Goal: Task Accomplishment & Management: Manage account settings

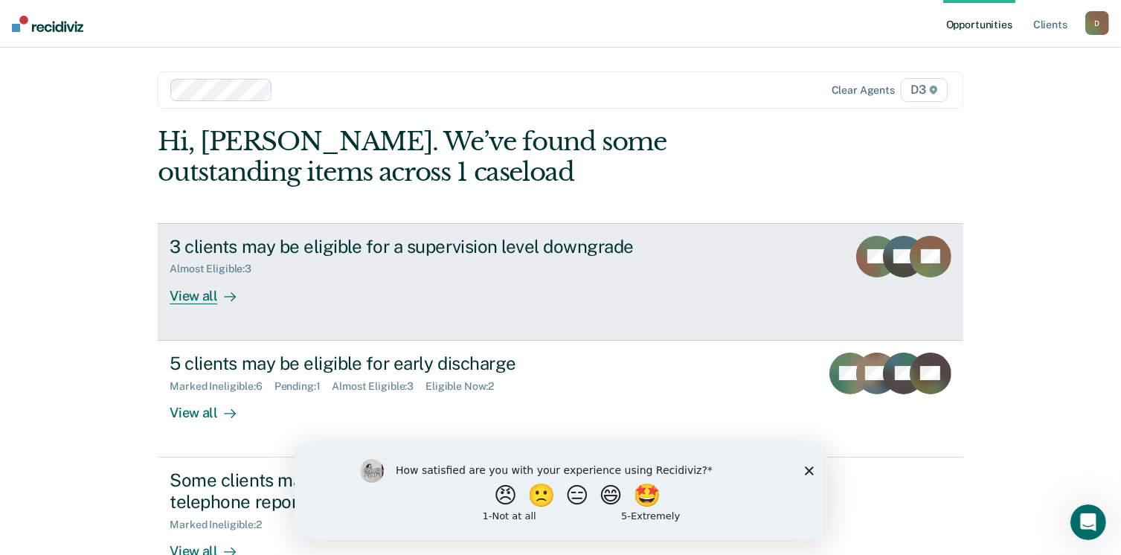
click at [196, 298] on div "View all" at bounding box center [211, 289] width 83 height 29
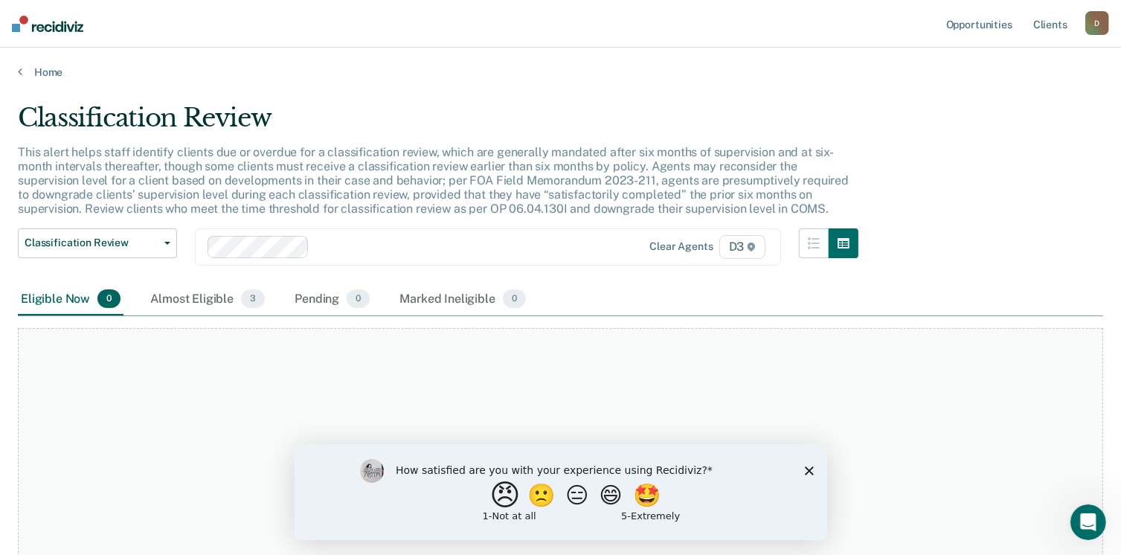
click at [489, 490] on button "😠" at bounding box center [506, 495] width 35 height 30
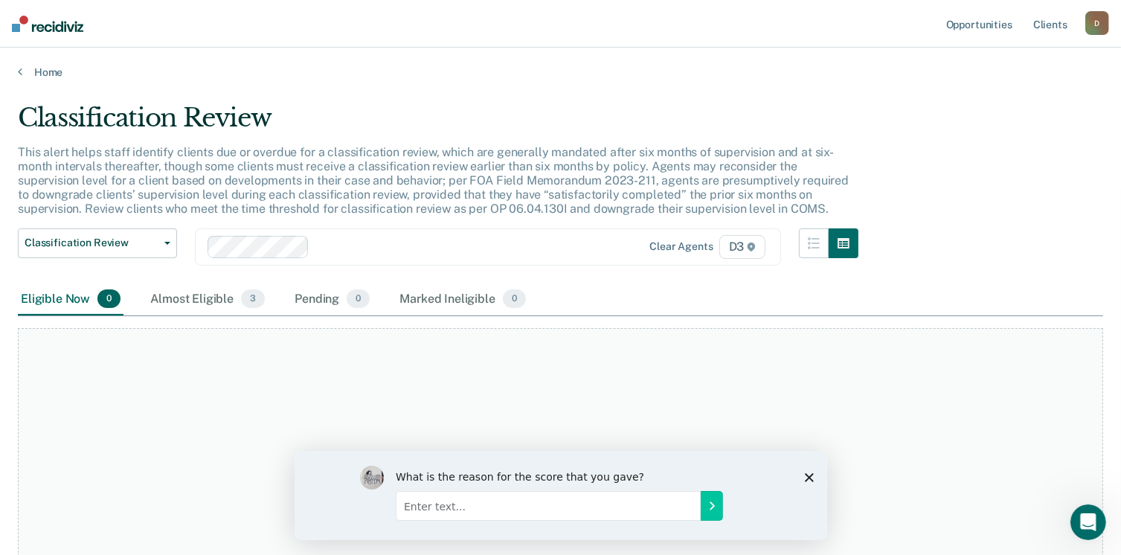
click at [435, 505] on input "Enter text..." at bounding box center [547, 505] width 305 height 30
type input "r"
type input "repetitive work"
click at [712, 507] on icon "Submit your response" at bounding box center [712, 505] width 4 height 7
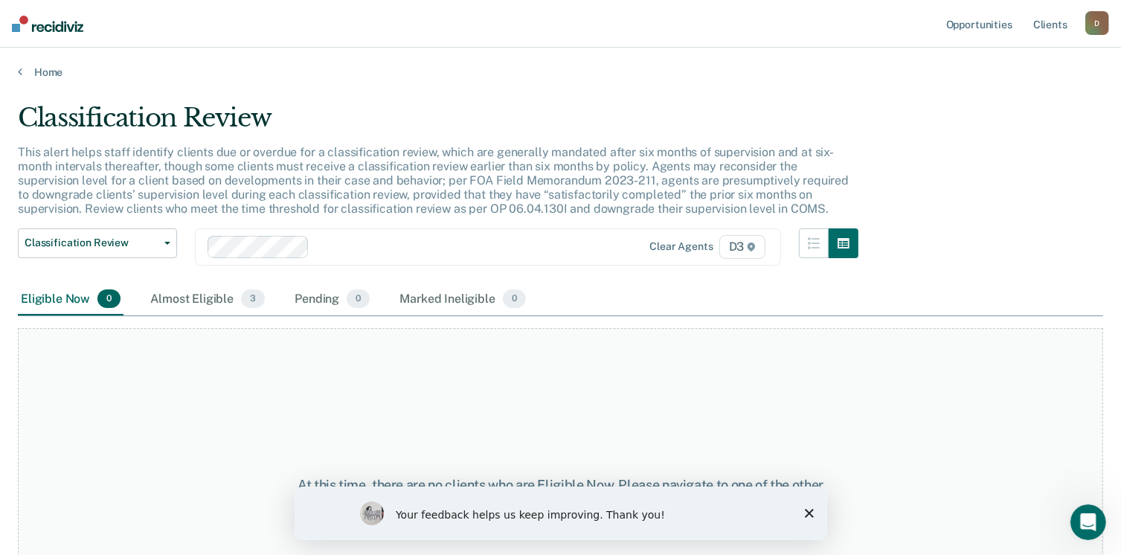
click at [810, 512] on polygon "Close survey" at bounding box center [808, 512] width 9 height 9
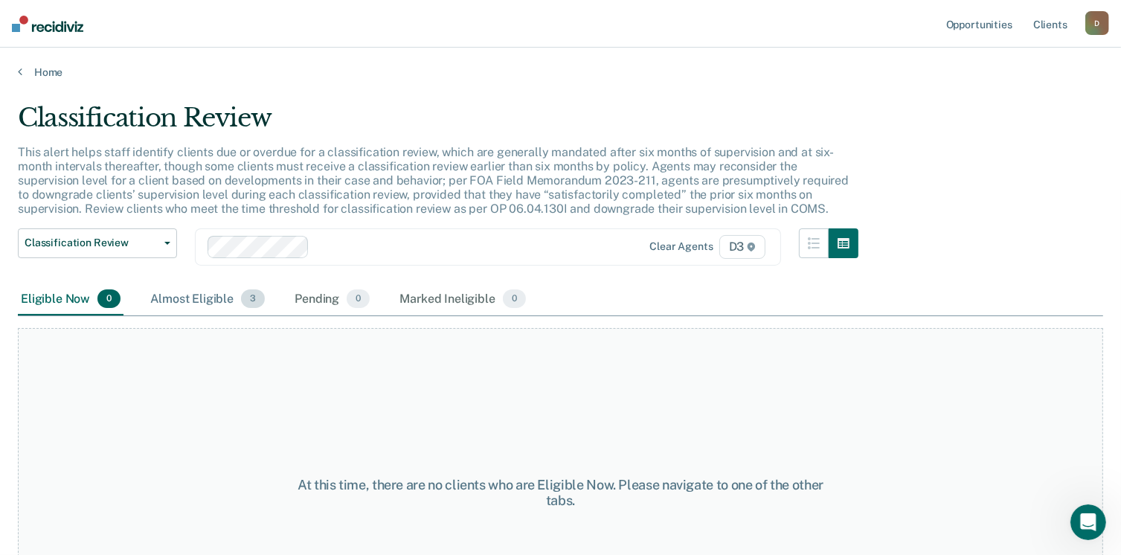
click at [218, 304] on div "Almost Eligible 3" at bounding box center [207, 300] width 121 height 33
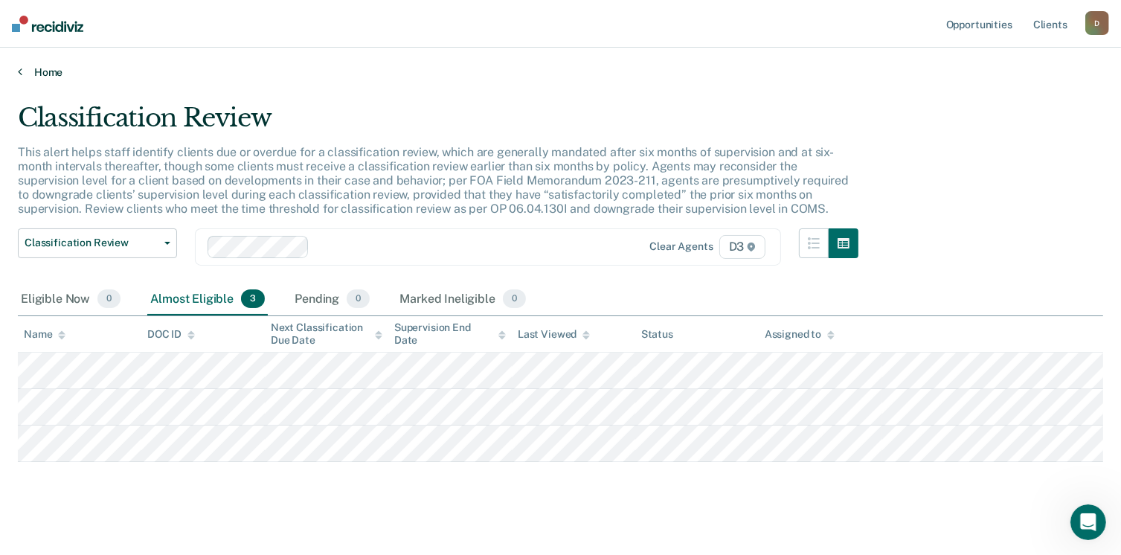
click at [44, 72] on link "Home" at bounding box center [561, 71] width 1086 height 13
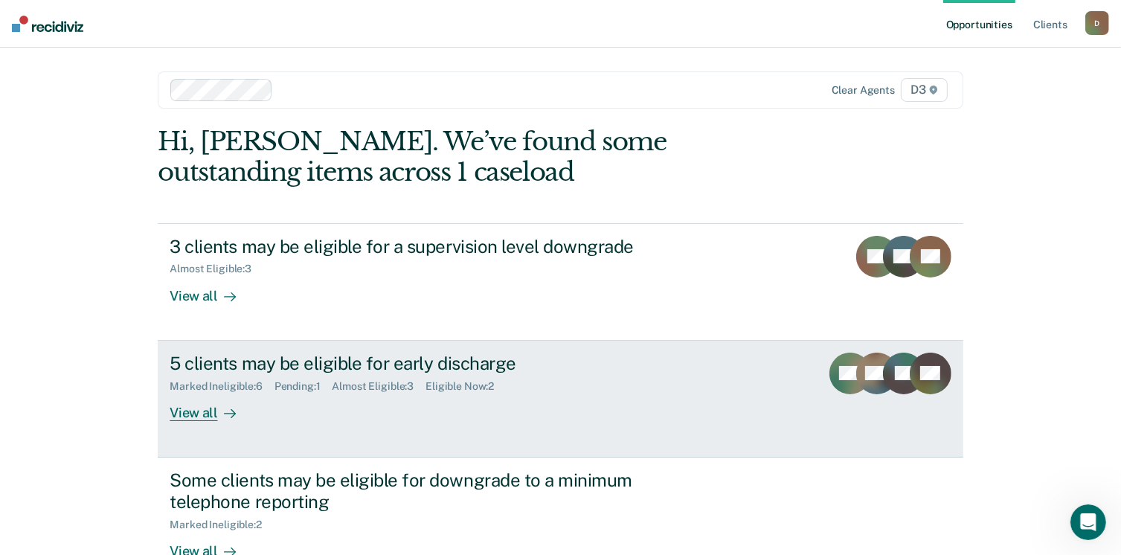
click at [196, 415] on div "View all" at bounding box center [211, 406] width 83 height 29
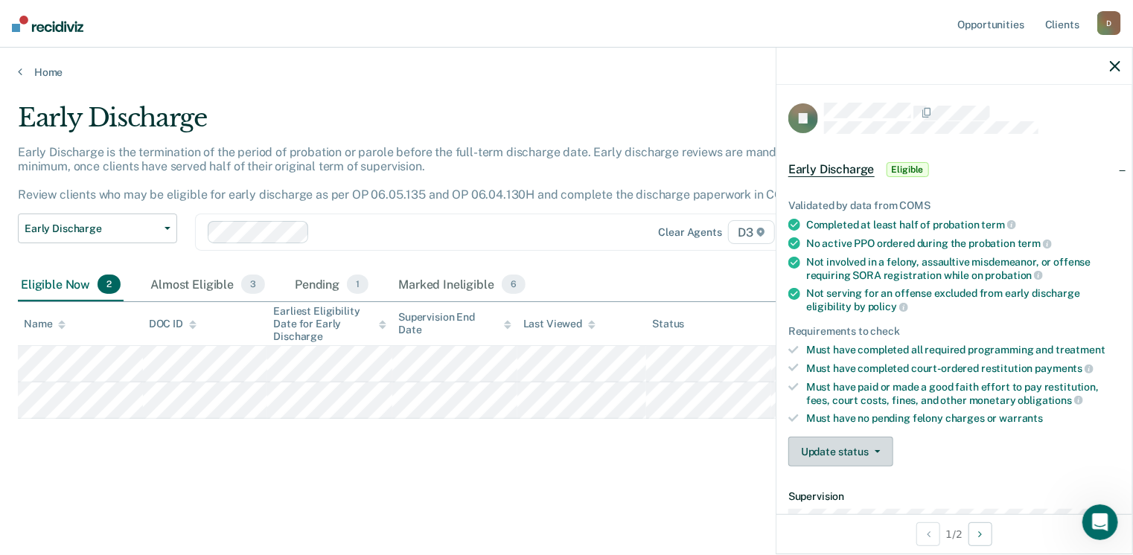
click at [872, 453] on button "Update status" at bounding box center [840, 452] width 105 height 30
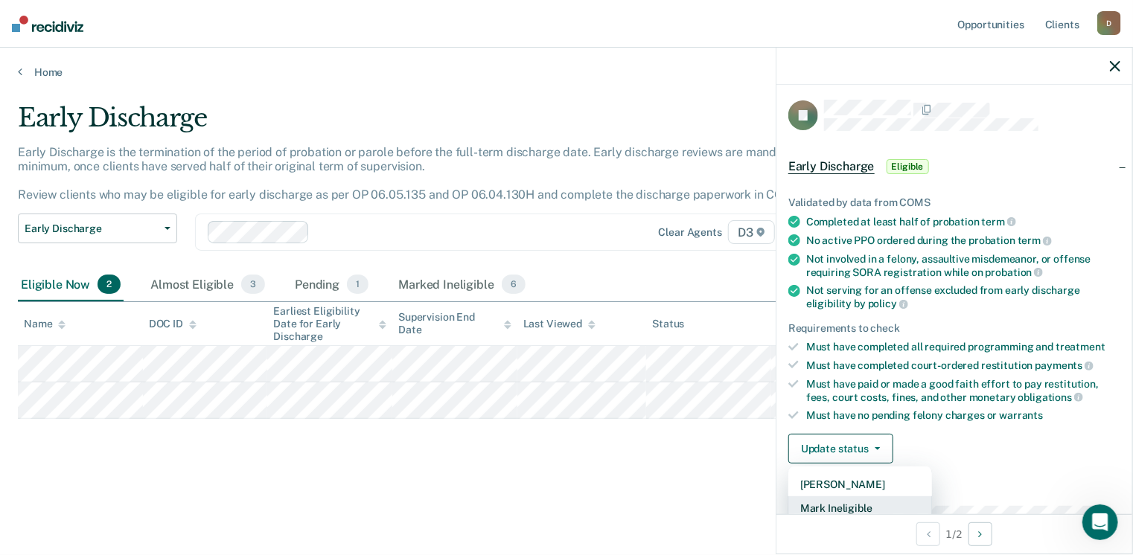
click at [863, 500] on button "Mark Ineligible" at bounding box center [860, 508] width 144 height 24
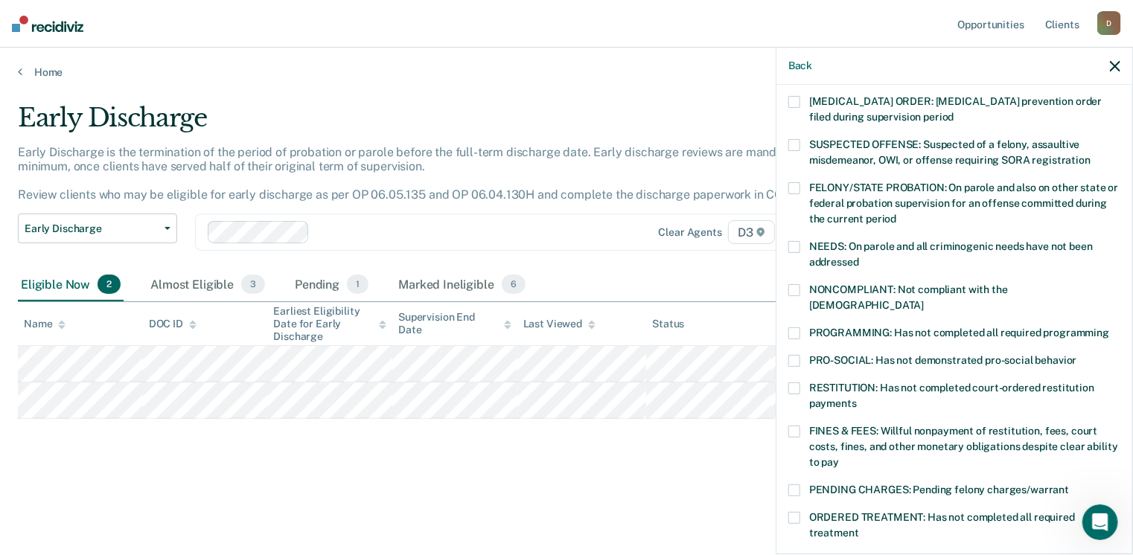
scroll to position [103, 0]
click at [796, 483] on span at bounding box center [794, 489] width 12 height 12
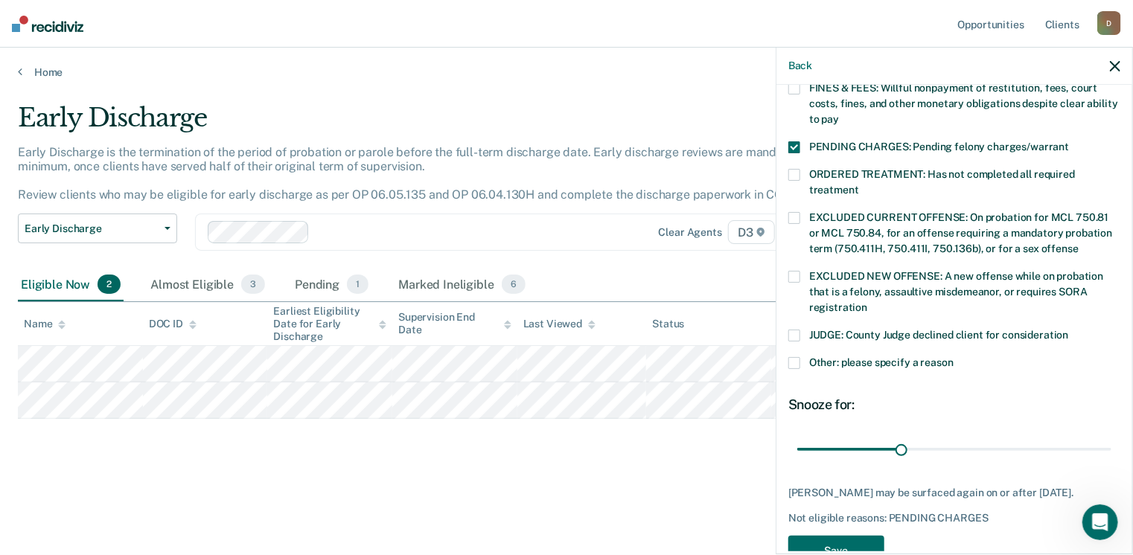
scroll to position [446, 0]
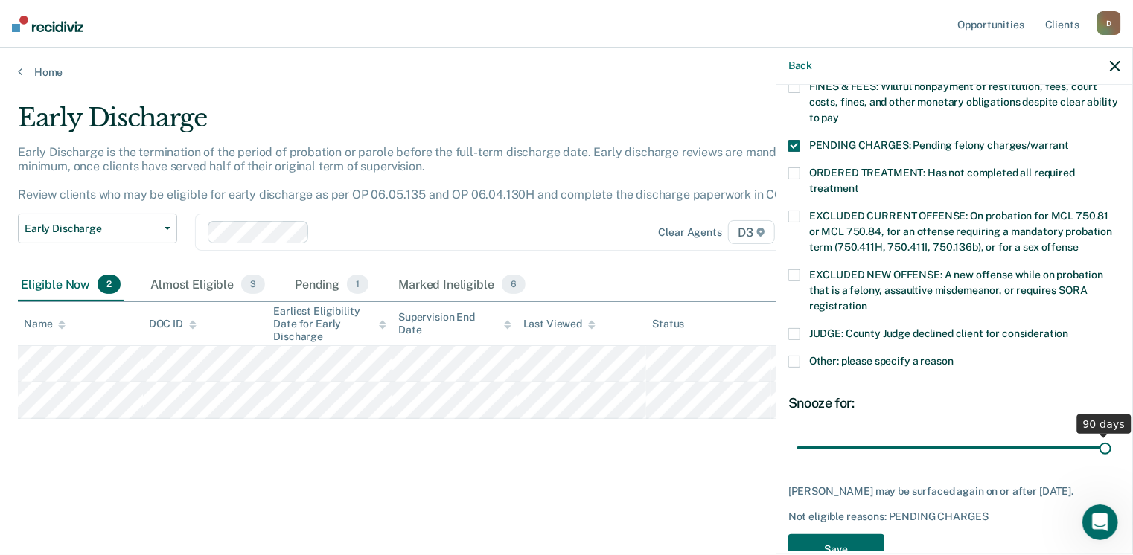
drag, startPoint x: 894, startPoint y: 429, endPoint x: 1137, endPoint y: 437, distance: 243.4
type input "90"
click at [1111, 437] on input "range" at bounding box center [954, 448] width 314 height 26
click at [839, 537] on button "Save" at bounding box center [836, 549] width 96 height 31
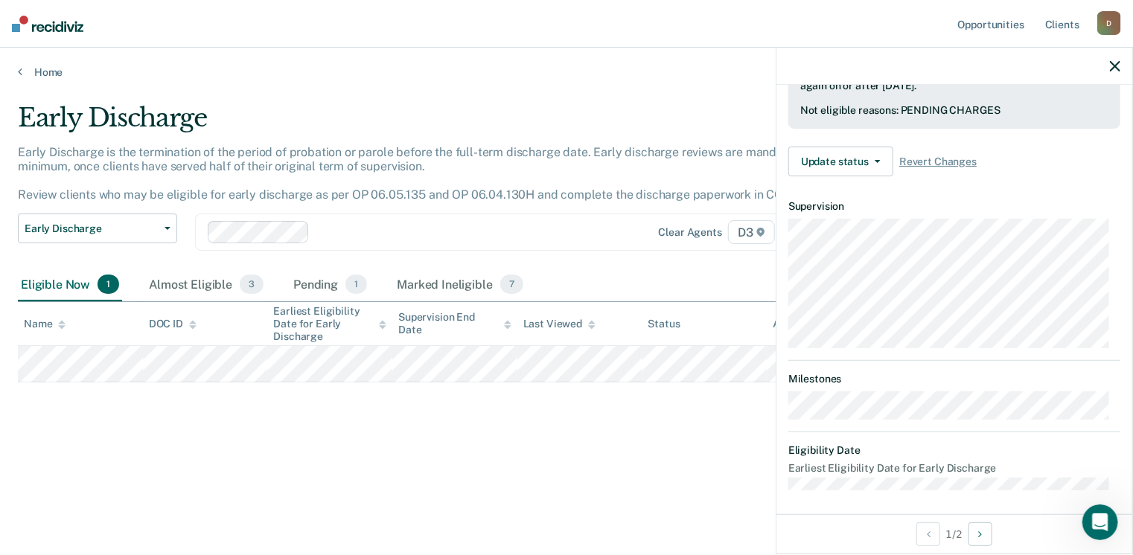
scroll to position [275, 0]
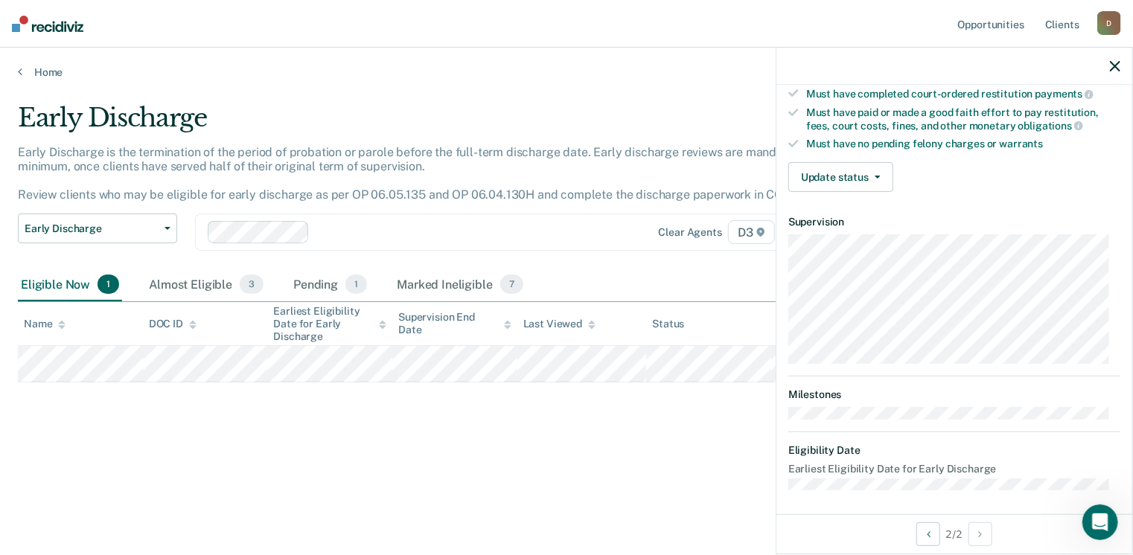
click at [877, 146] on div "Validated by data from COMS Completed at least half of probation term No active…" at bounding box center [954, 52] width 356 height 303
click at [877, 165] on button "Update status" at bounding box center [840, 177] width 105 height 30
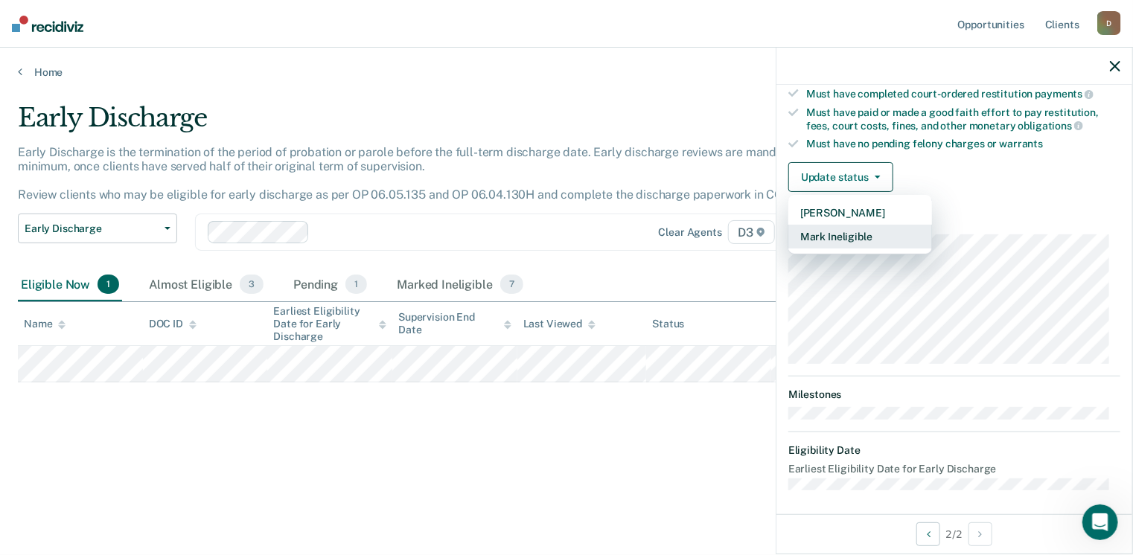
click at [872, 232] on button "Mark Ineligible" at bounding box center [860, 237] width 144 height 24
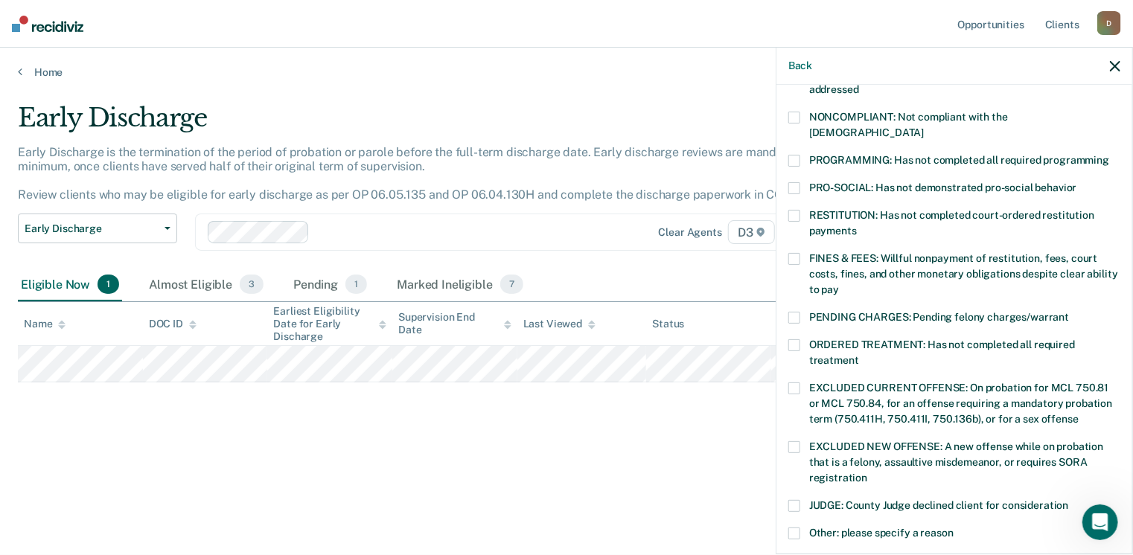
click at [795, 210] on label "RESTITUTION: Has not completed court-ordered restitution payments" at bounding box center [954, 225] width 332 height 31
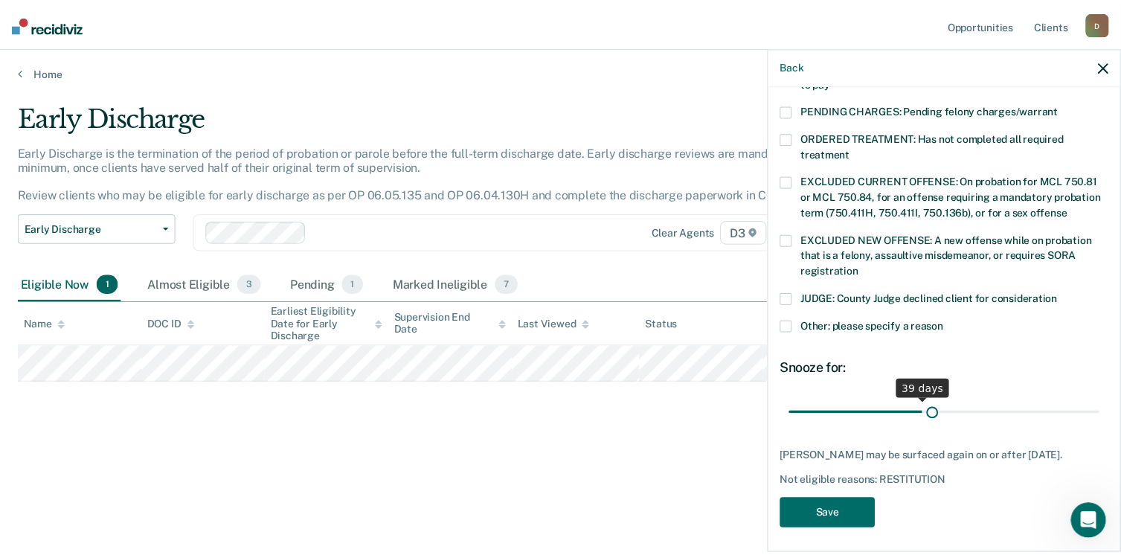
scroll to position [469, 0]
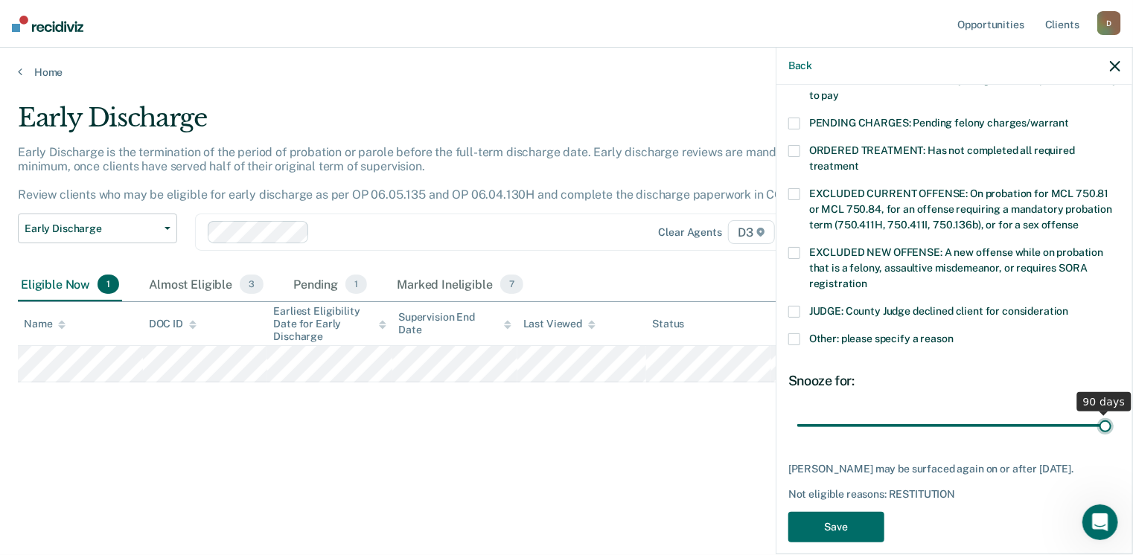
drag, startPoint x: 899, startPoint y: 396, endPoint x: 1137, endPoint y: 380, distance: 238.7
type input "90"
click at [1111, 413] on input "range" at bounding box center [954, 426] width 314 height 26
click at [843, 512] on button "Save" at bounding box center [836, 527] width 96 height 31
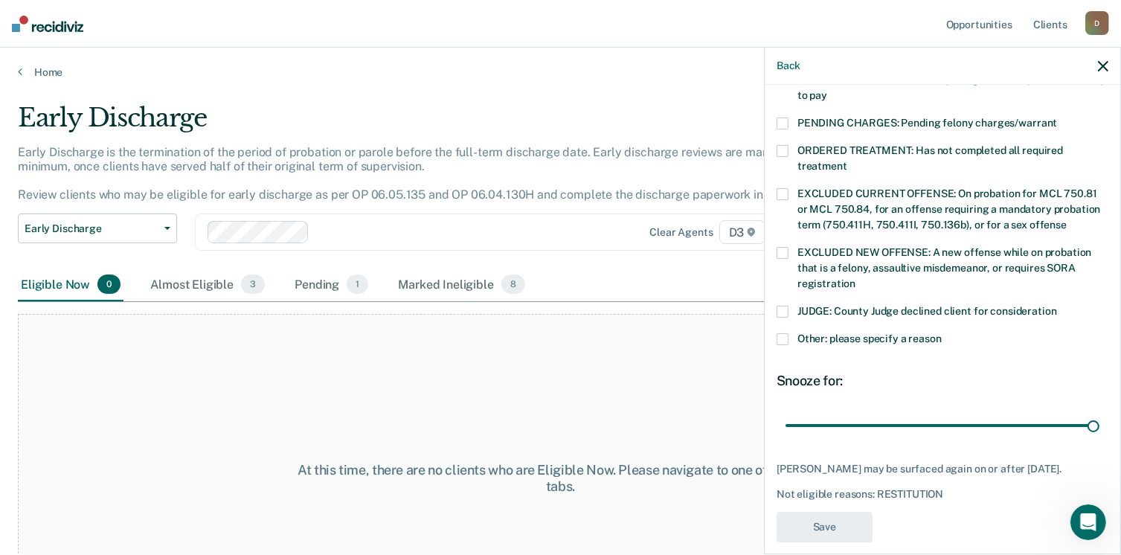
scroll to position [385, 0]
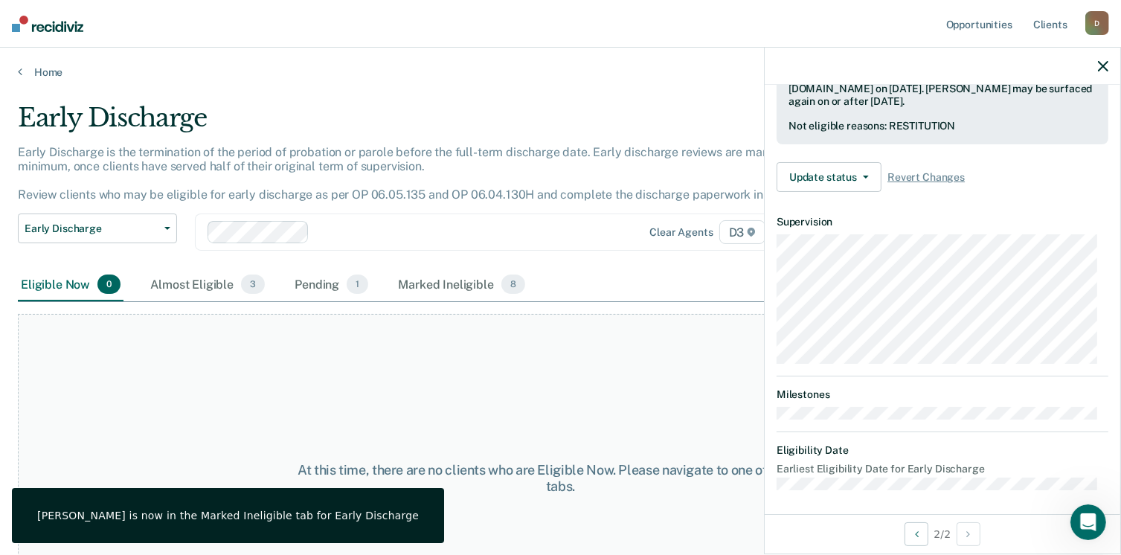
click at [1106, 68] on icon "button" at bounding box center [1103, 66] width 10 height 10
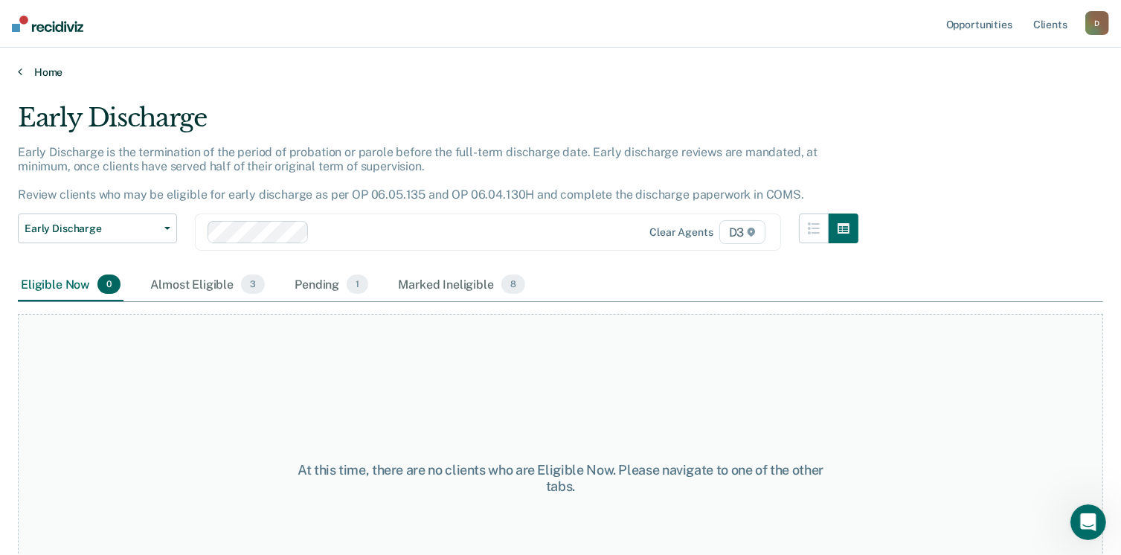
click at [53, 69] on link "Home" at bounding box center [561, 71] width 1086 height 13
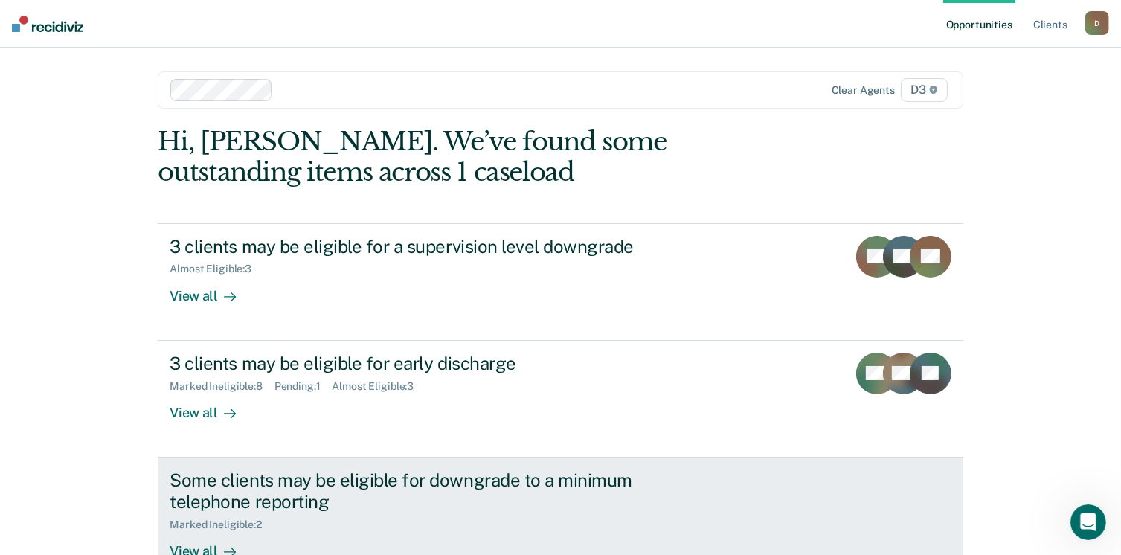
click at [214, 504] on div "Some clients may be eligible for downgrade to a minimum telephone reporting" at bounding box center [431, 491] width 522 height 43
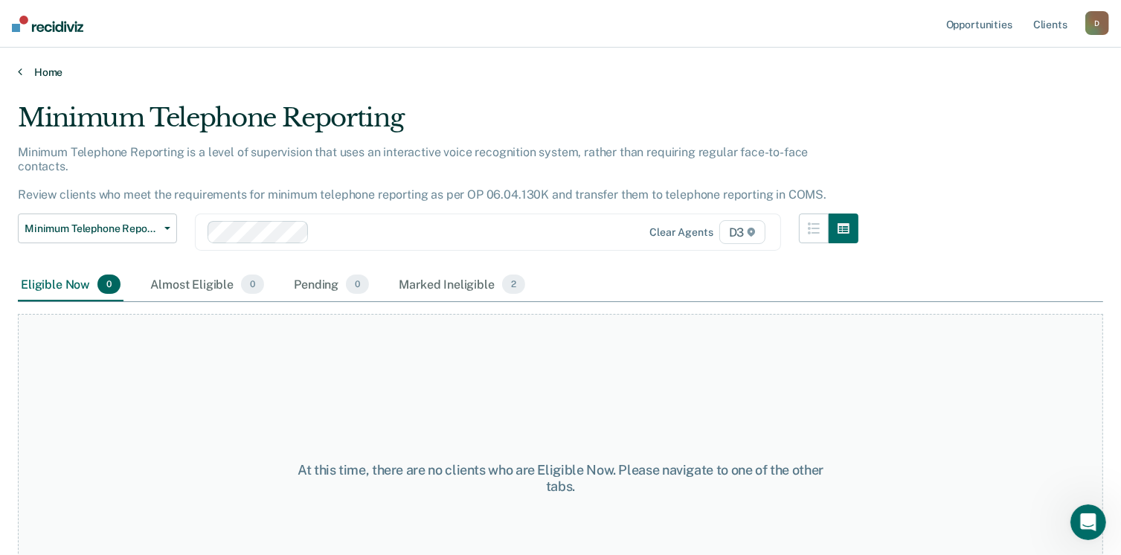
click at [38, 72] on link "Home" at bounding box center [561, 71] width 1086 height 13
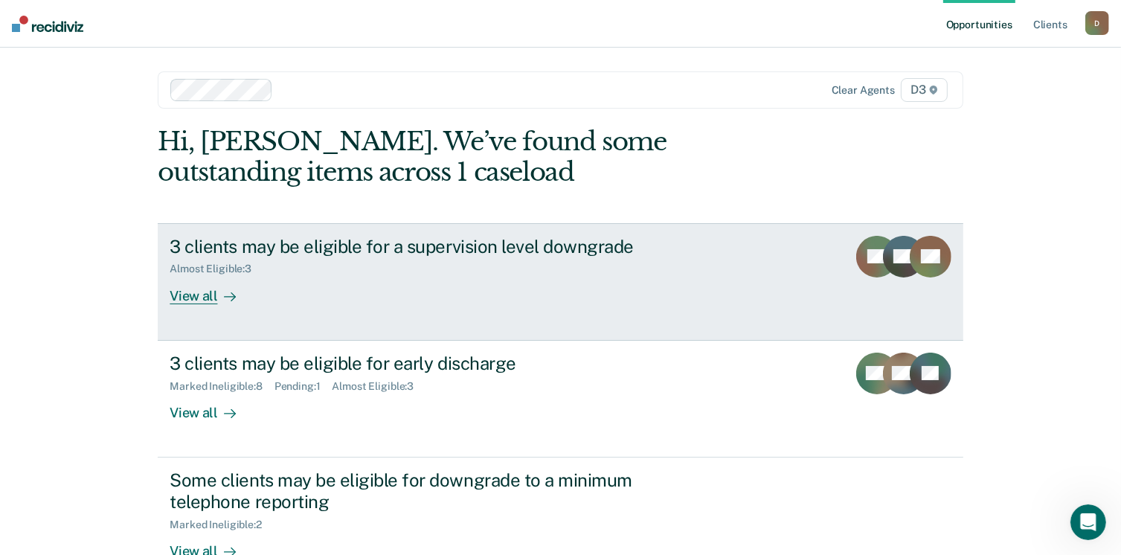
click at [196, 304] on link "3 clients may be eligible for a supervision level downgrade Almost Eligible : 3…" at bounding box center [560, 282] width 805 height 118
